Goal: Find specific page/section

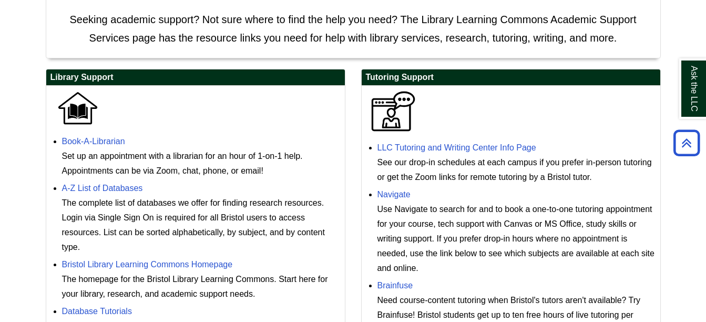
scroll to position [263, 0]
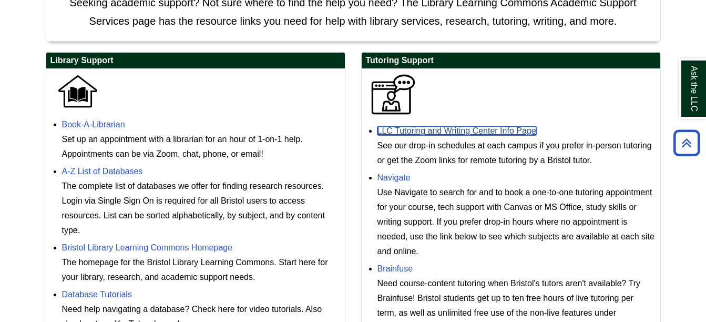
click at [454, 127] on link "LLC Tutoring and Writing Center Info Page" at bounding box center [456, 130] width 159 height 9
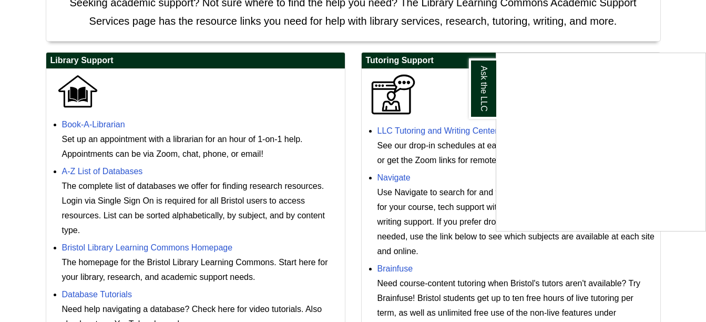
click at [440, 97] on div "Ask the LLC" at bounding box center [353, 161] width 706 height 322
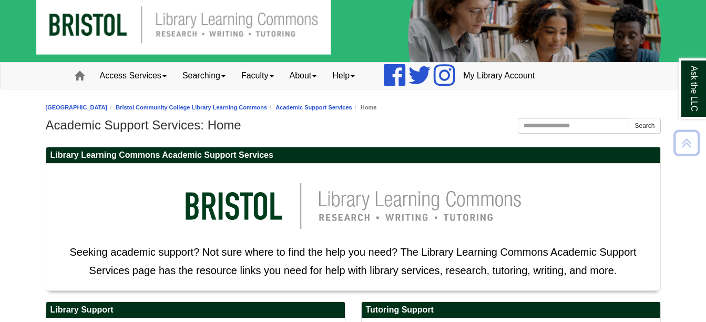
scroll to position [0, 0]
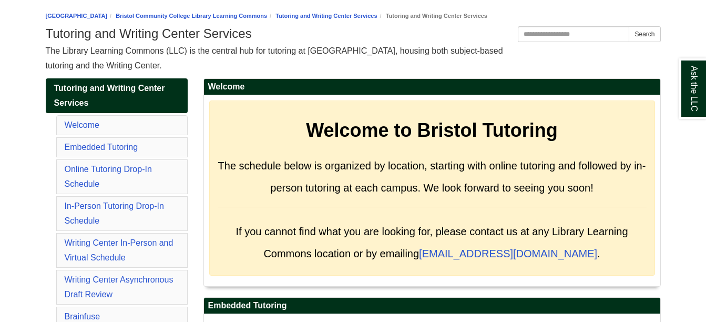
scroll to position [158, 0]
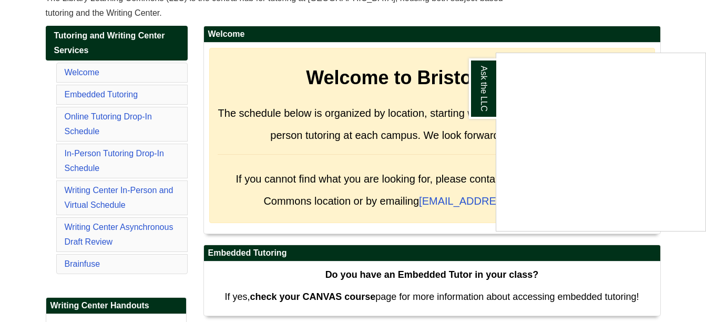
click at [274, 95] on div "Ask the LLC" at bounding box center [353, 161] width 706 height 322
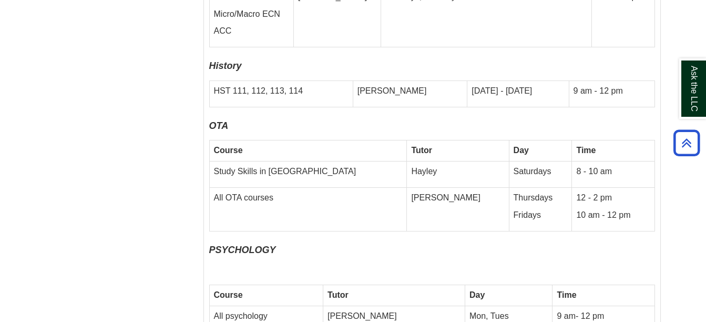
scroll to position [4152, 0]
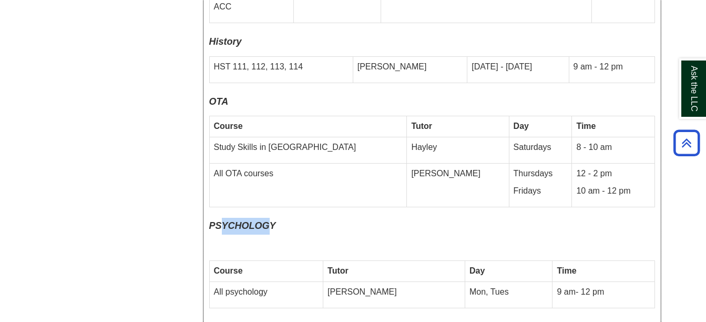
drag, startPoint x: 222, startPoint y: 167, endPoint x: 273, endPoint y: 176, distance: 51.7
click at [273, 220] on icon "PSYCHOLOGY" at bounding box center [242, 225] width 67 height 11
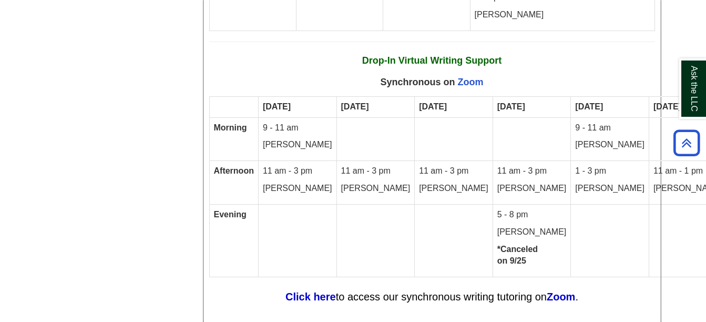
scroll to position [6097, 0]
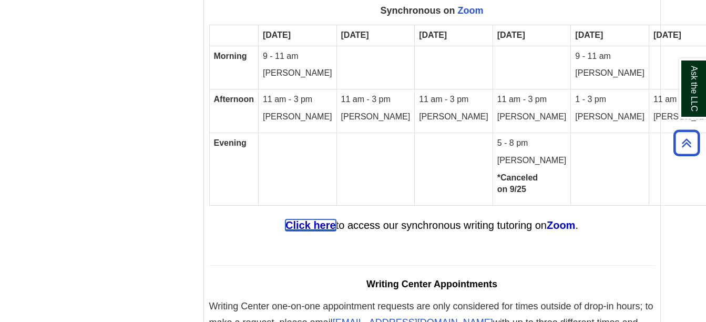
click at [298, 219] on strong "Click here" at bounding box center [310, 225] width 50 height 12
